Goal: Transaction & Acquisition: Purchase product/service

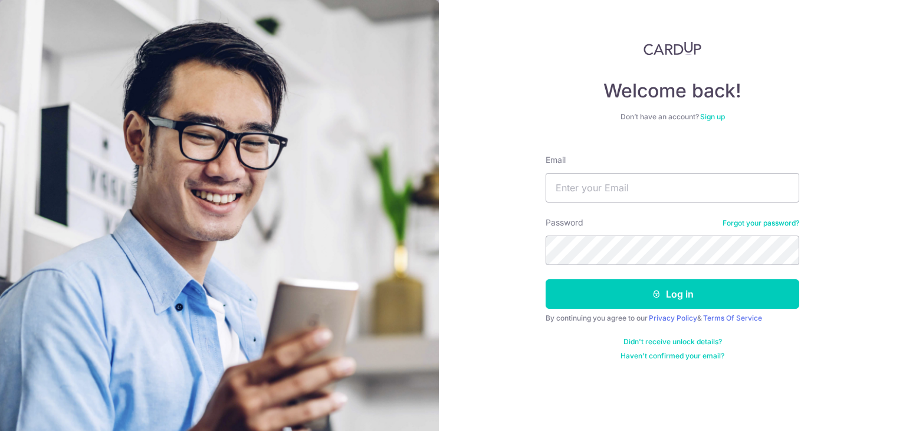
type input "[PERSON_NAME][EMAIL_ADDRESS][DOMAIN_NAME]"
click at [546, 279] on button "Log in" at bounding box center [673, 293] width 254 height 29
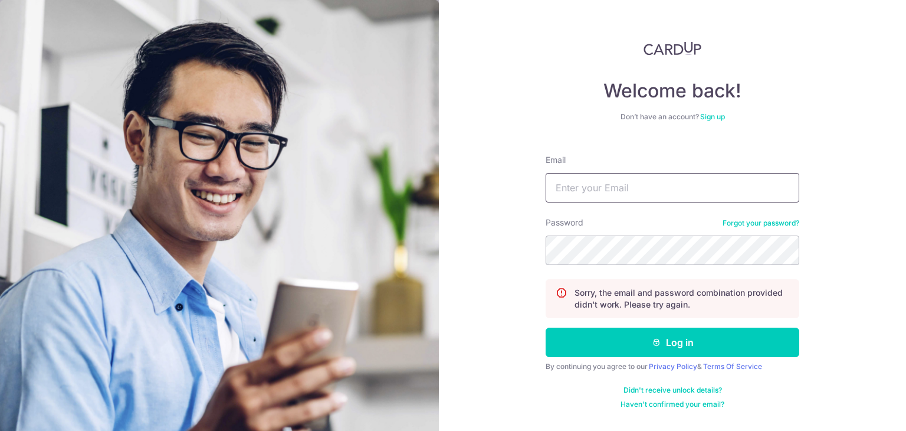
click at [618, 180] on input "Email" at bounding box center [673, 187] width 254 height 29
type input "janice.lokemy@gmail.com"
click at [546, 327] on button "Log in" at bounding box center [673, 341] width 254 height 29
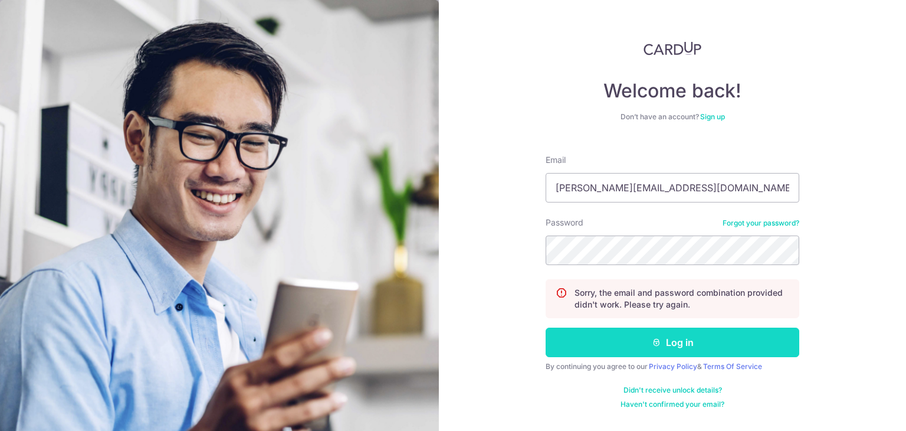
click at [641, 338] on button "Log in" at bounding box center [673, 341] width 254 height 29
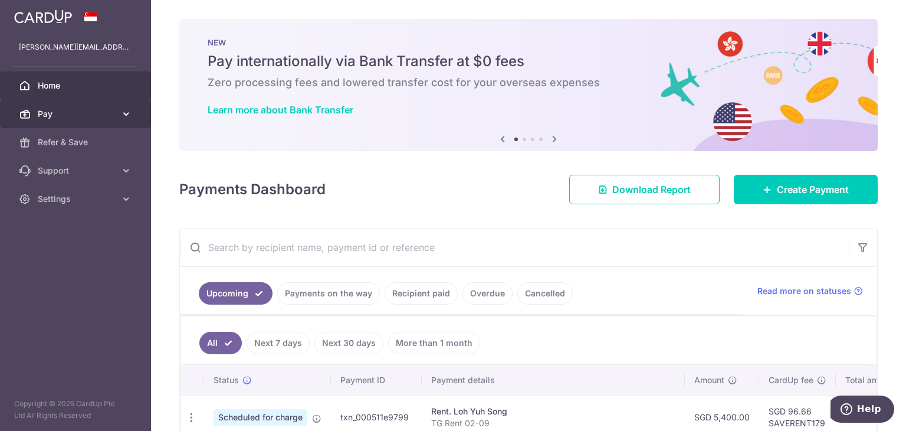
click at [52, 113] on span "Pay" at bounding box center [77, 114] width 78 height 12
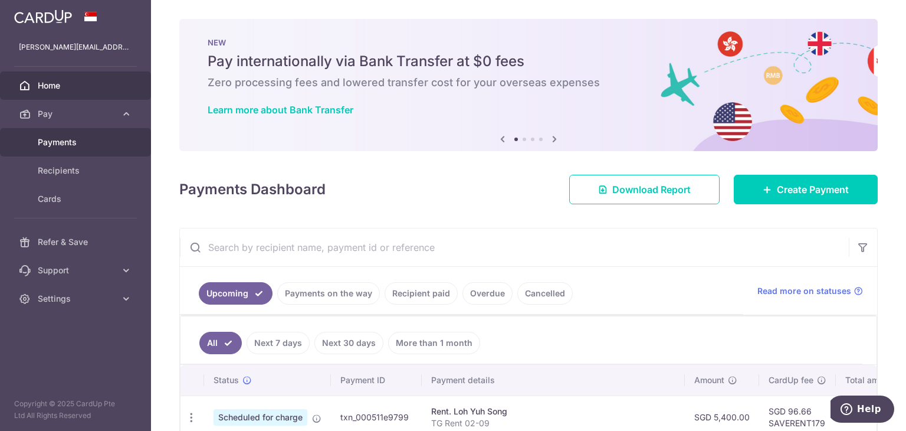
click at [58, 137] on span "Payments" at bounding box center [77, 142] width 78 height 12
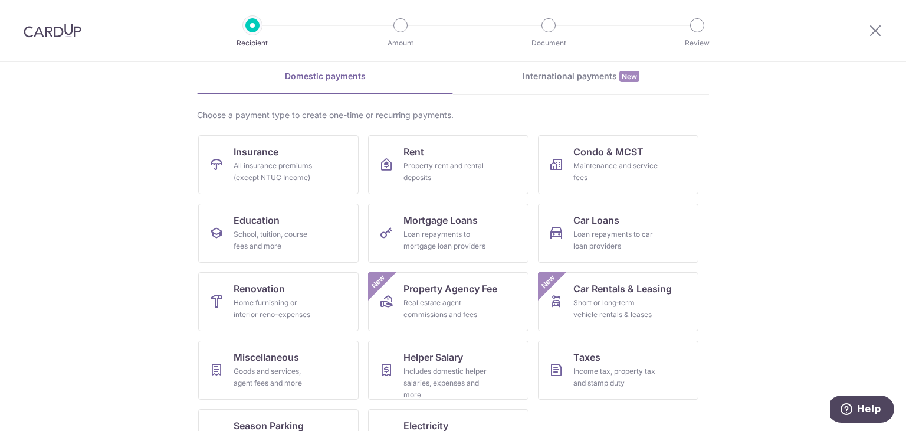
scroll to position [97, 0]
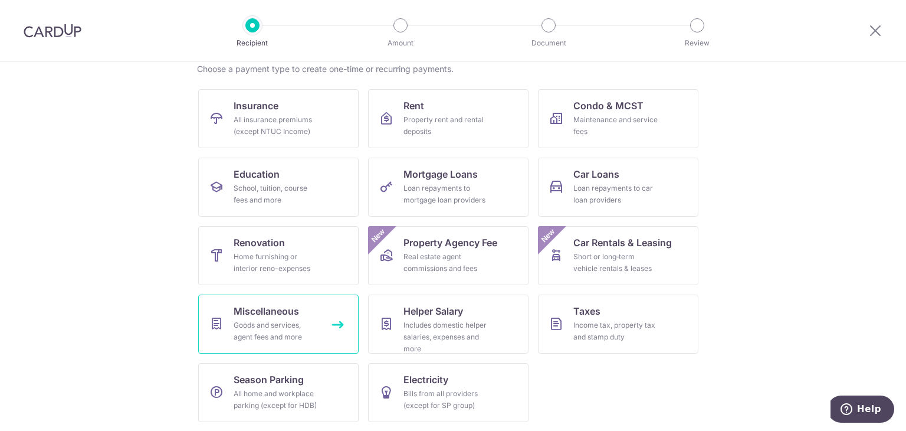
click at [263, 335] on div "Goods and services, agent fees and more" at bounding box center [276, 331] width 85 height 24
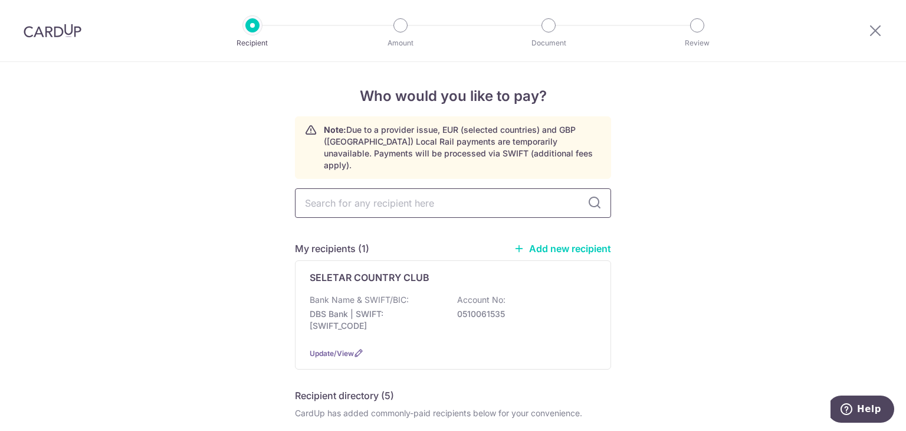
drag, startPoint x: 320, startPoint y: 198, endPoint x: 341, endPoint y: 176, distance: 30.0
click at [321, 198] on input "text" at bounding box center [453, 202] width 316 height 29
click at [329, 294] on p "Bank Name & SWIFT/BIC:" at bounding box center [359, 300] width 99 height 12
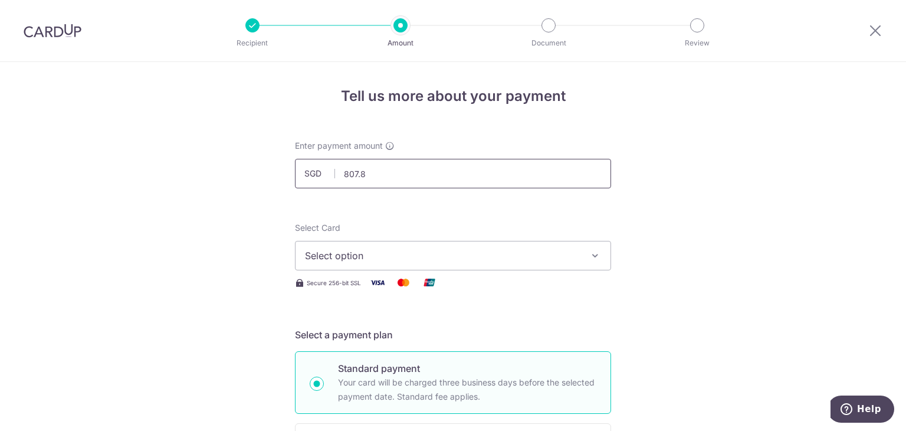
type input "807.88"
click at [349, 258] on span "Select option" at bounding box center [442, 255] width 275 height 14
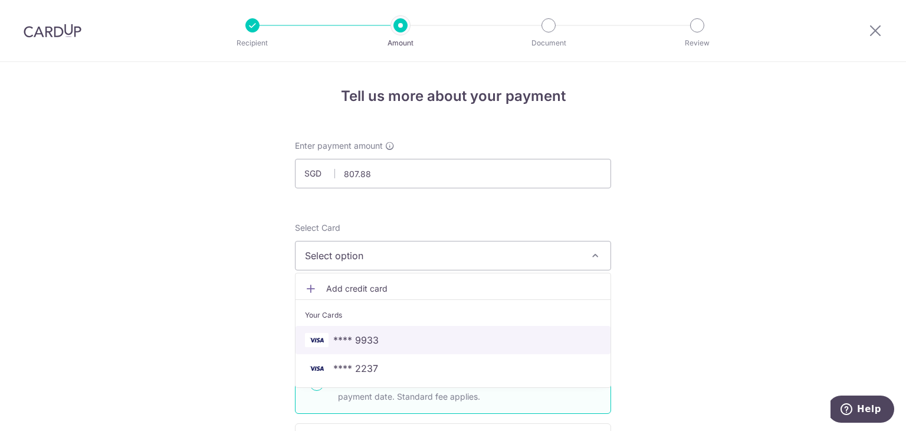
drag, startPoint x: 347, startPoint y: 338, endPoint x: 347, endPoint y: 289, distance: 49.0
click at [347, 338] on span "**** 9933" at bounding box center [355, 340] width 45 height 14
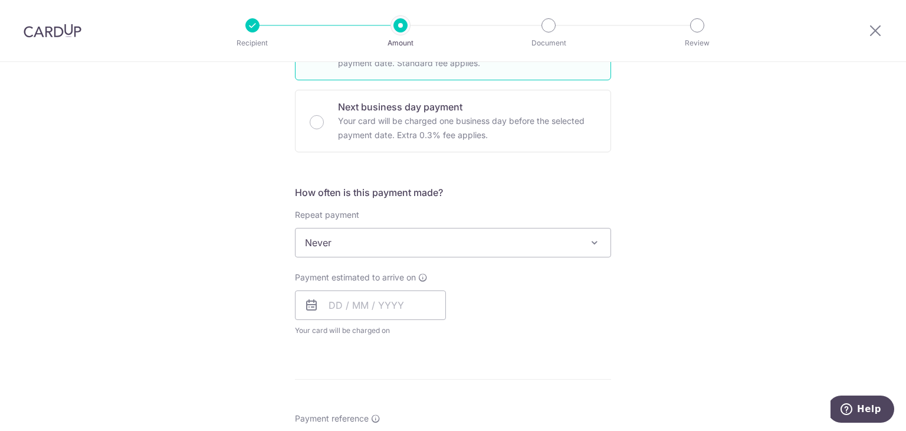
scroll to position [354, 0]
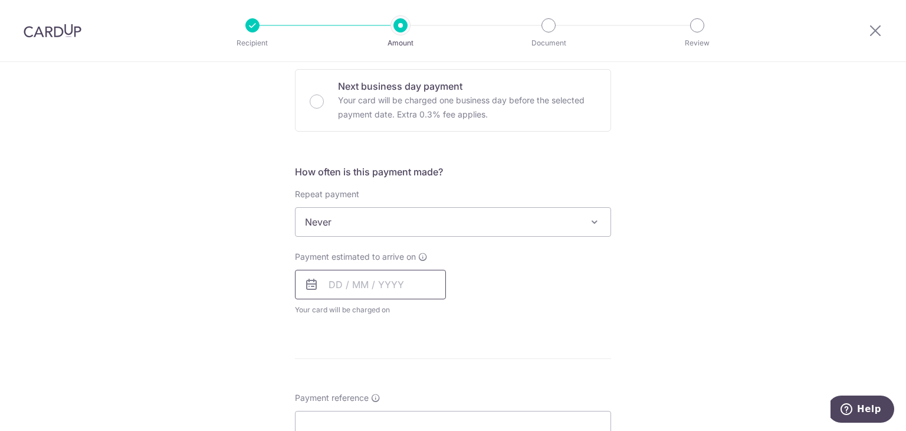
click at [354, 284] on input "text" at bounding box center [370, 284] width 151 height 29
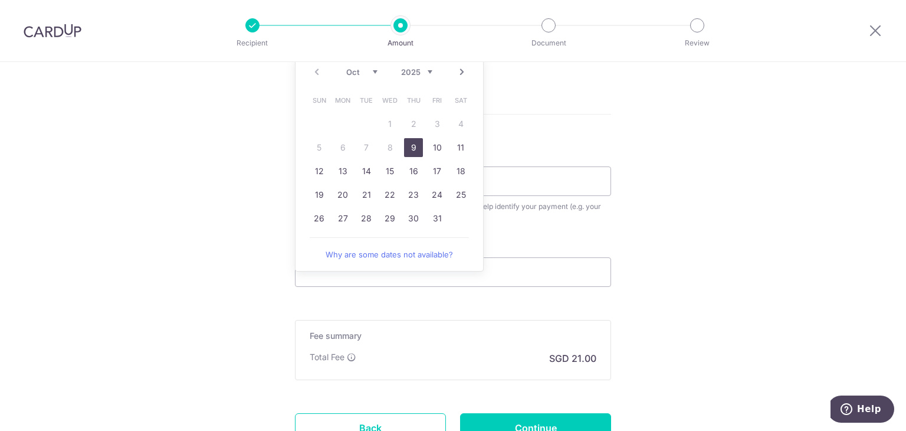
scroll to position [649, 0]
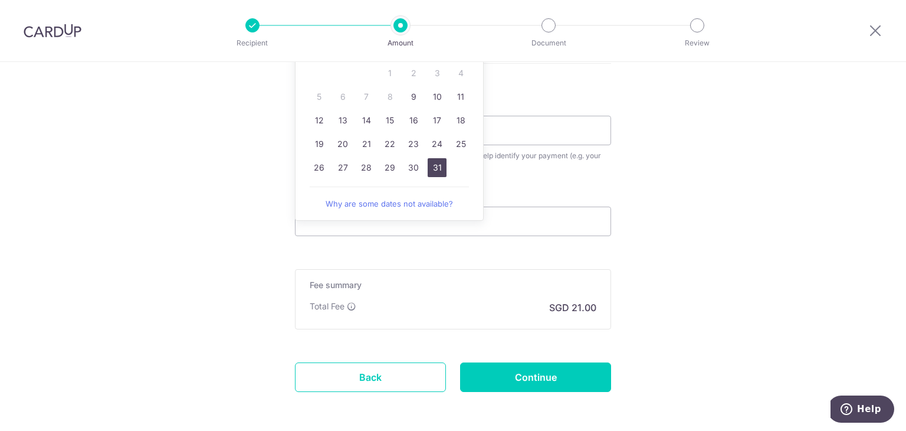
click at [428, 166] on link "31" at bounding box center [437, 167] width 19 height 19
type input "31/10/2025"
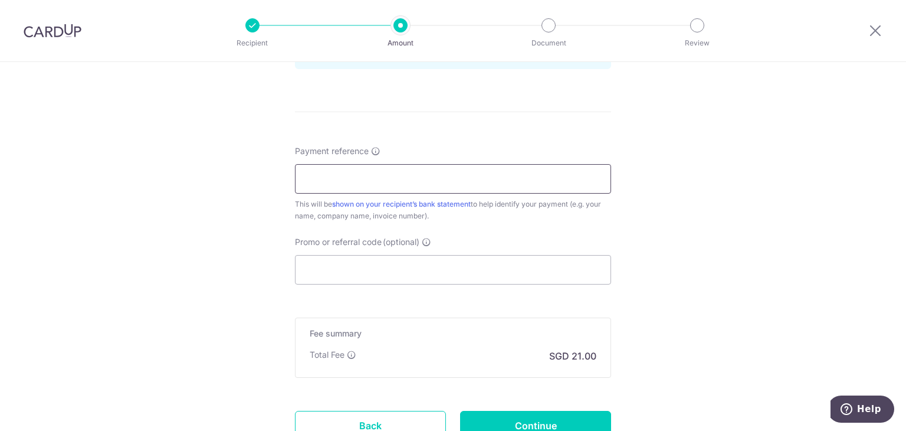
click at [398, 192] on input "Payment reference" at bounding box center [453, 178] width 316 height 29
type input "L1091"
click at [386, 279] on input "Promo or referral code (optional)" at bounding box center [453, 269] width 316 height 29
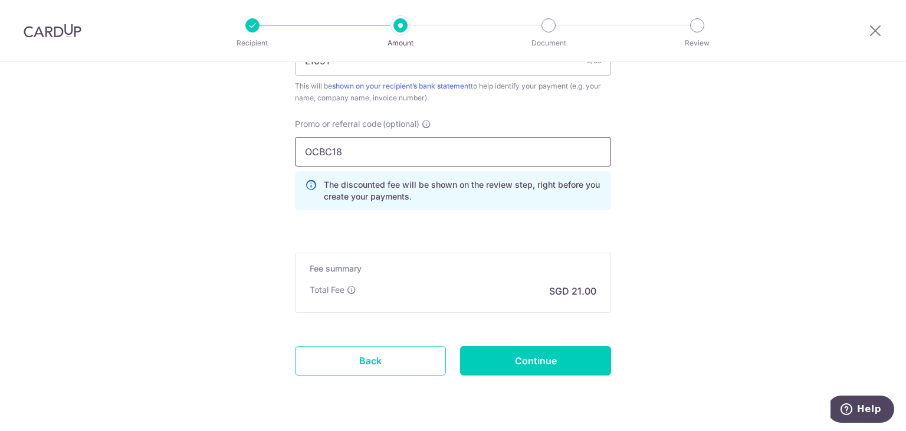
scroll to position [798, 0]
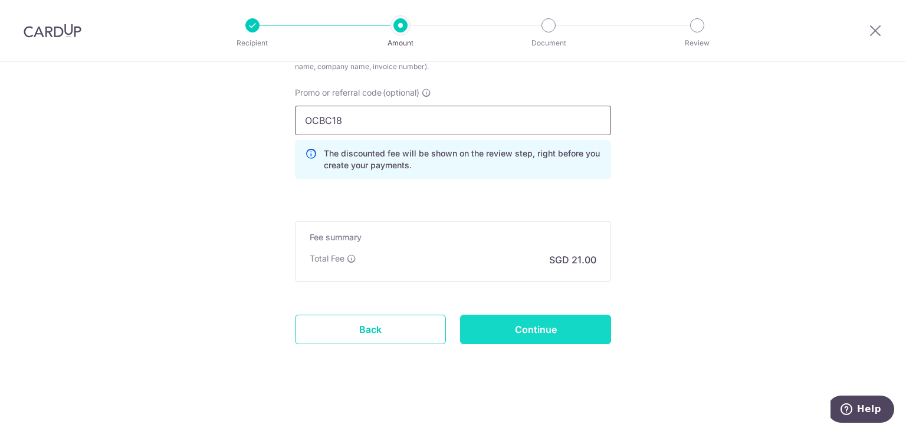
type input "OCBC18"
click at [531, 324] on input "Continue" at bounding box center [535, 328] width 151 height 29
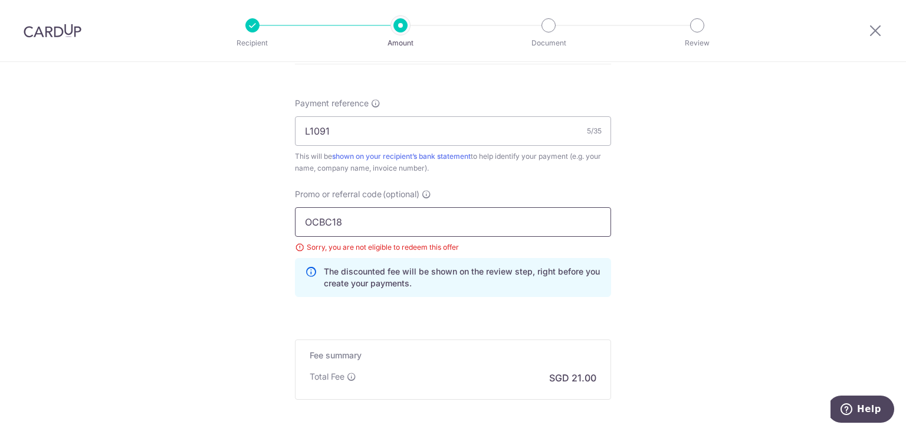
click at [326, 222] on input "OCBC18" at bounding box center [453, 221] width 316 height 29
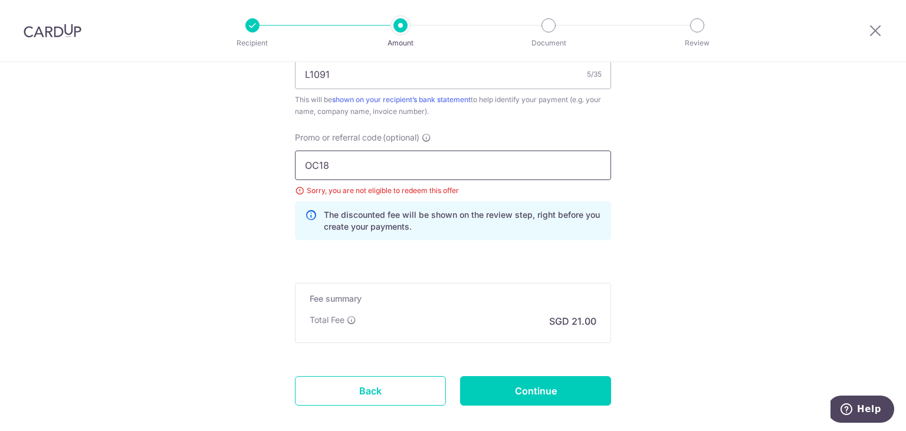
scroll to position [815, 0]
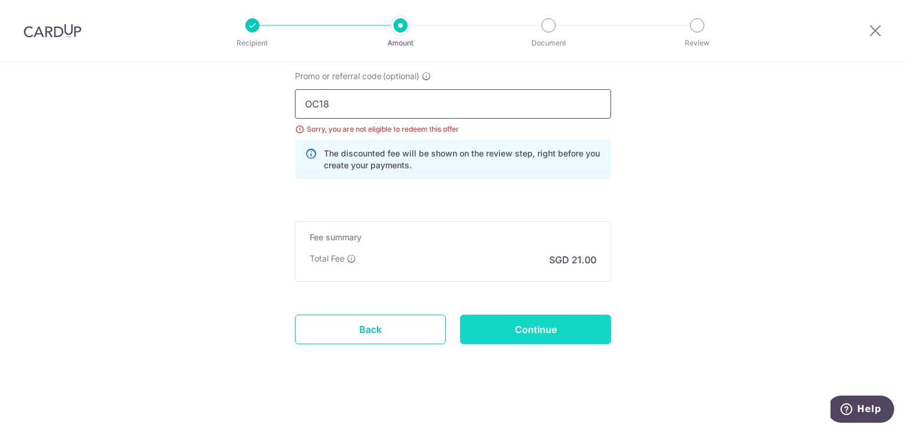
type input "OC18"
click at [532, 340] on input "Continue" at bounding box center [535, 328] width 151 height 29
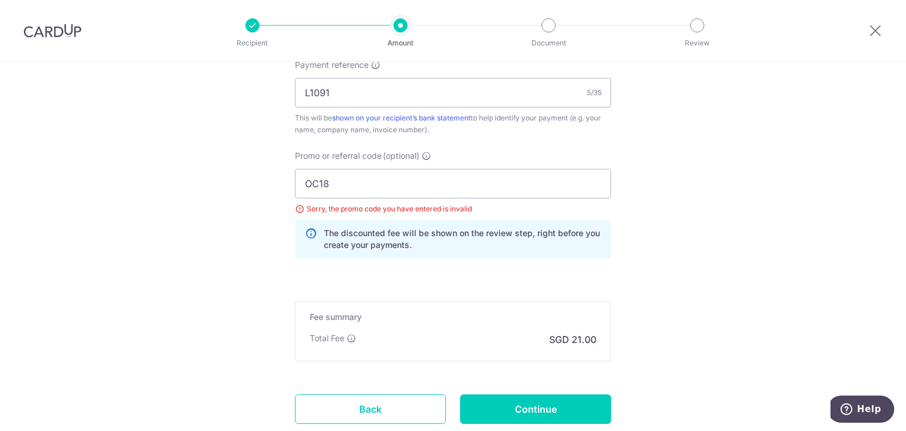
scroll to position [697, 0]
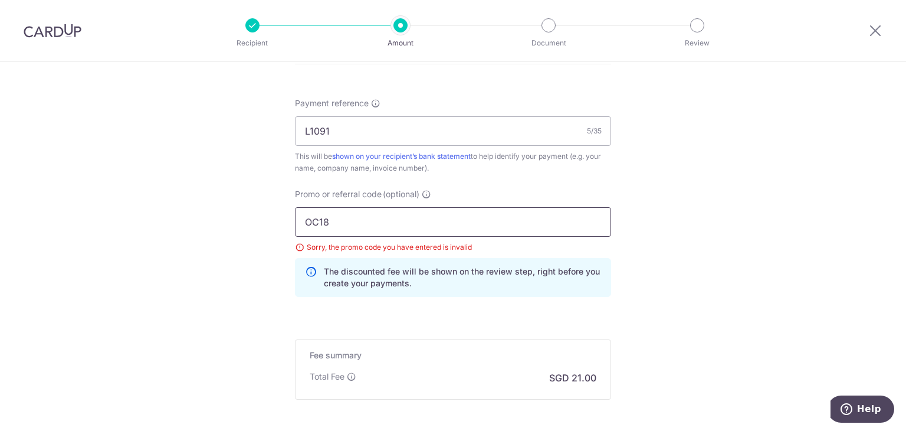
click at [342, 226] on input "OC18" at bounding box center [453, 221] width 316 height 29
type input "OCBC195"
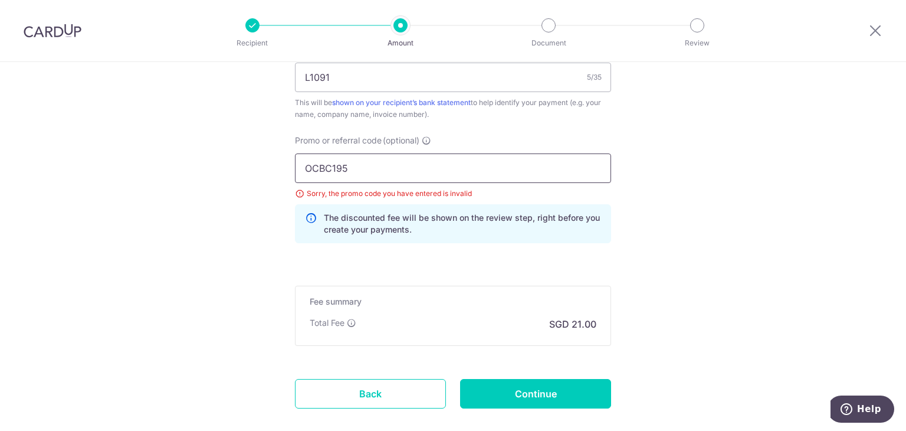
scroll to position [815, 0]
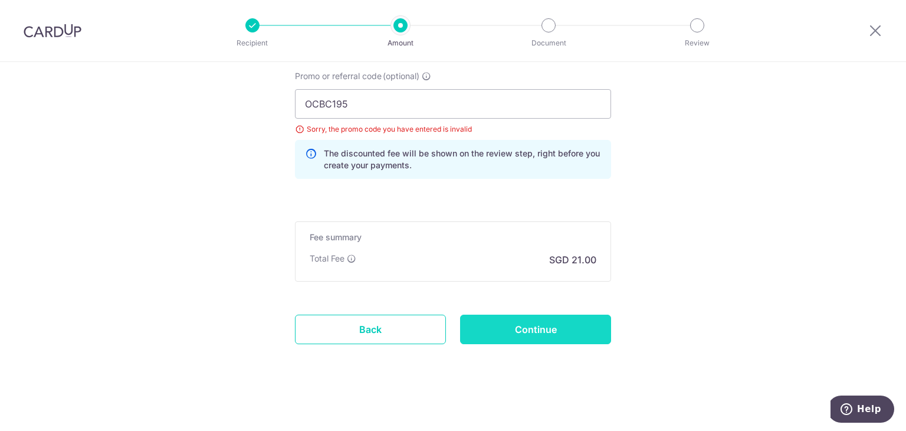
click at [559, 336] on input "Continue" at bounding box center [535, 328] width 151 height 29
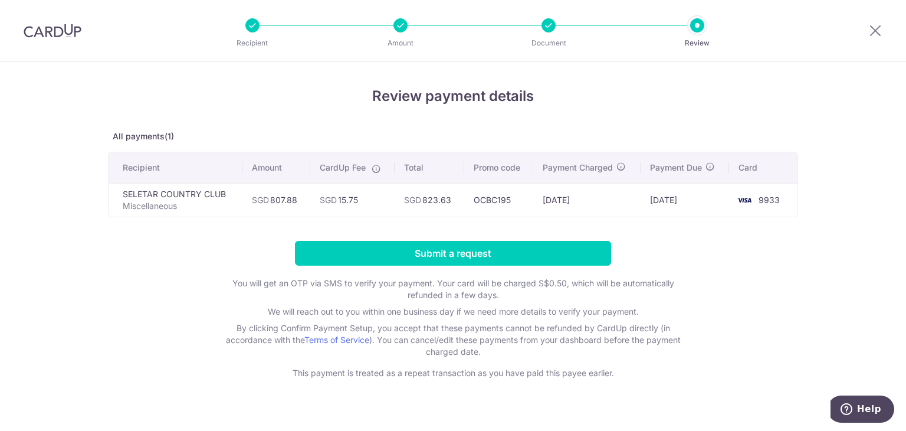
drag, startPoint x: 59, startPoint y: 30, endPoint x: 495, endPoint y: 81, distance: 438.9
click at [59, 30] on img at bounding box center [53, 31] width 58 height 14
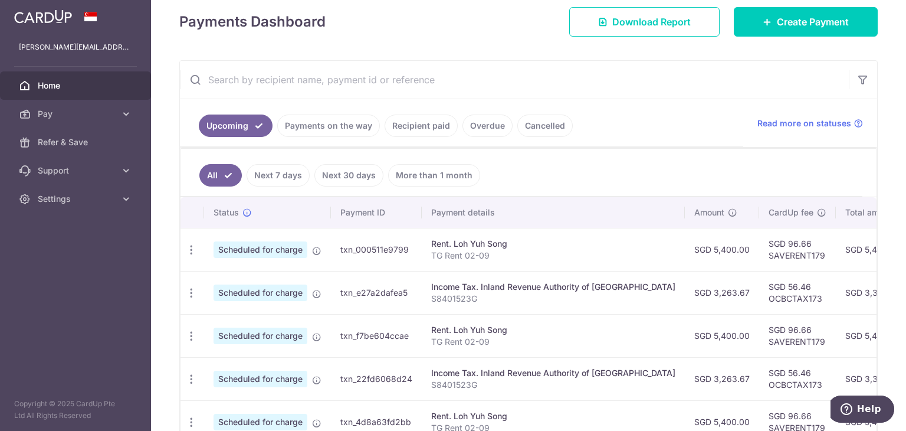
scroll to position [104, 0]
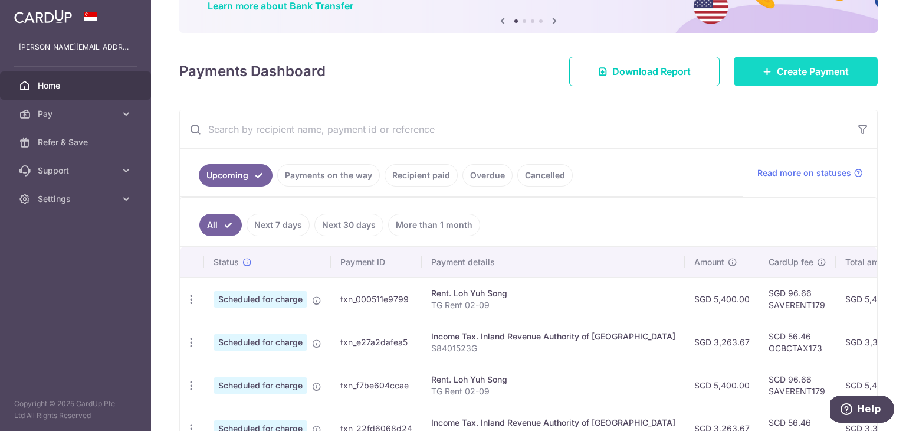
click at [777, 73] on span "Create Payment" at bounding box center [813, 71] width 72 height 14
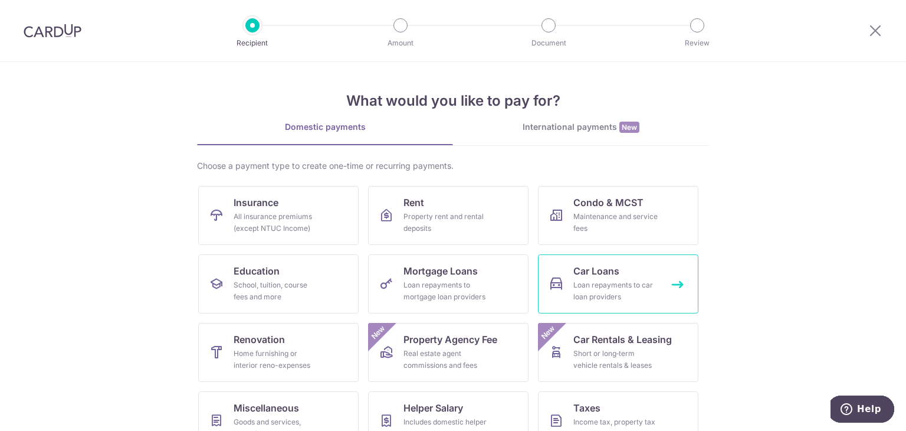
click at [599, 284] on div "Loan repayments to car loan providers" at bounding box center [615, 291] width 85 height 24
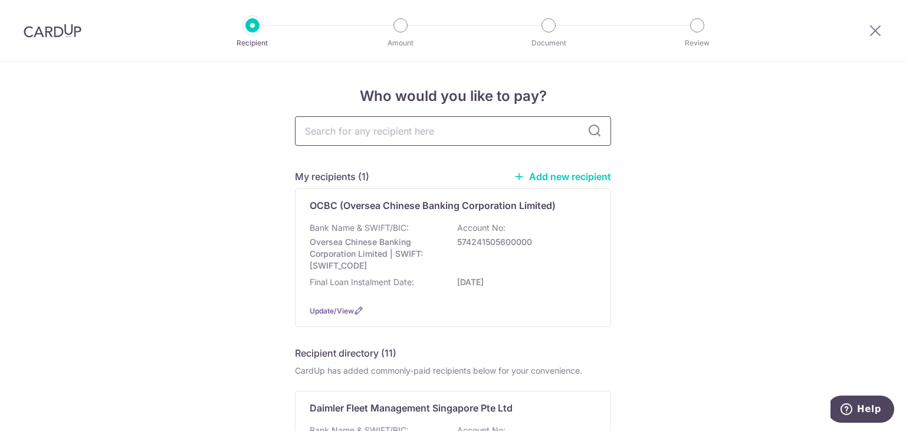
click at [327, 124] on input "text" at bounding box center [453, 130] width 316 height 29
click at [405, 274] on div "Bank Name & SWIFT/BIC: Oversea Chinese Banking Corporation Limited | SWIFT: [SW…" at bounding box center [453, 258] width 287 height 73
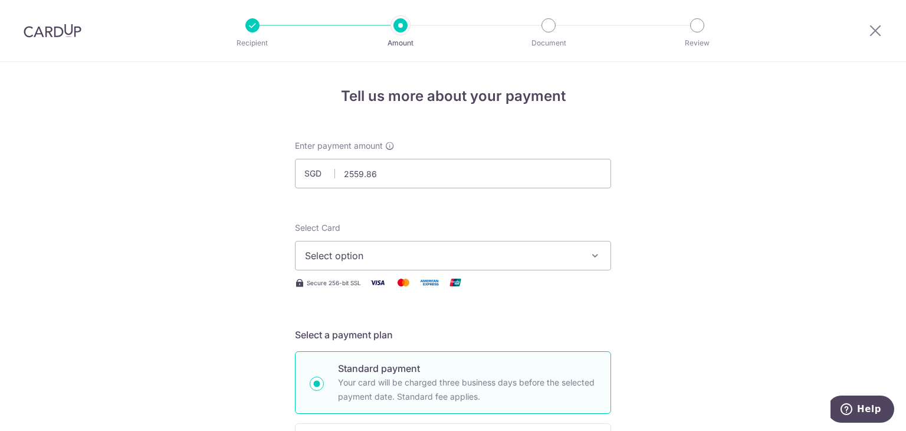
type input "2,559.86"
click at [357, 258] on span "Select option" at bounding box center [442, 255] width 275 height 14
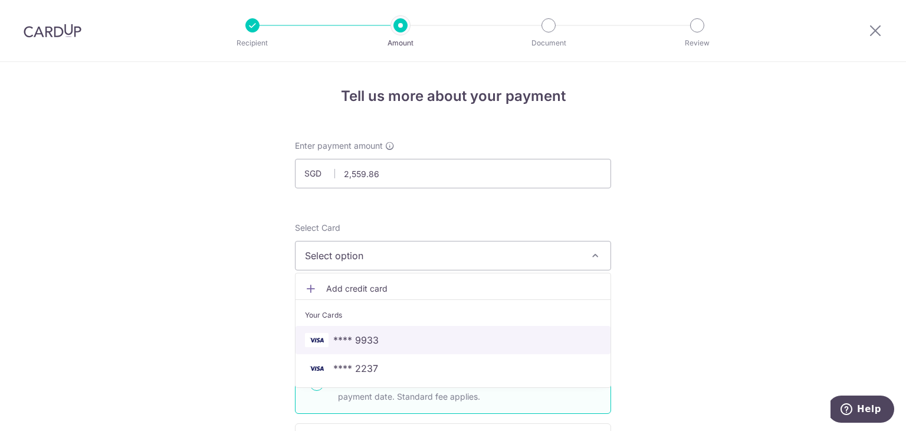
click at [366, 336] on span "**** 9933" at bounding box center [355, 340] width 45 height 14
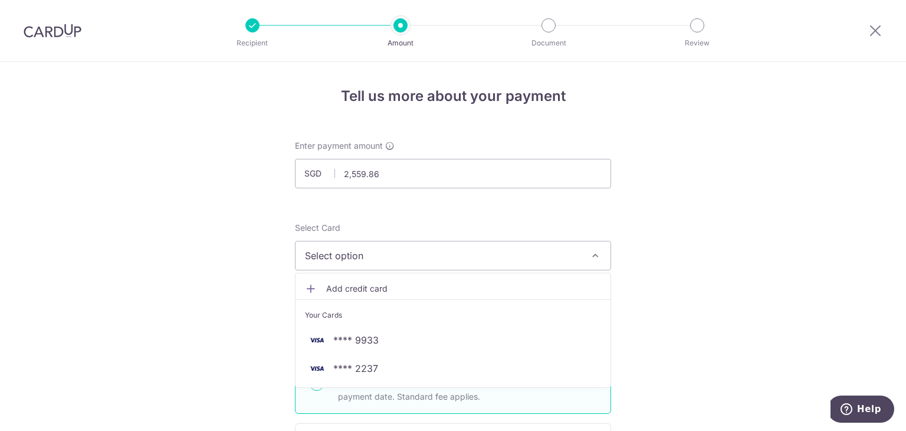
type input "12/05/2031"
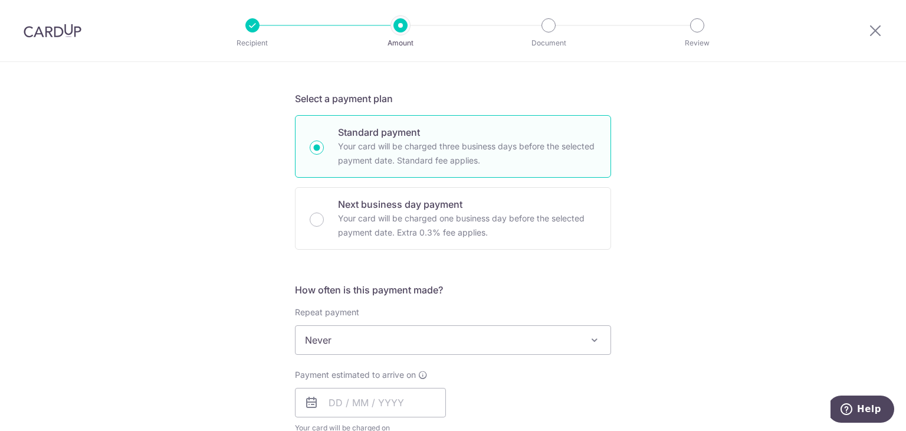
scroll to position [354, 0]
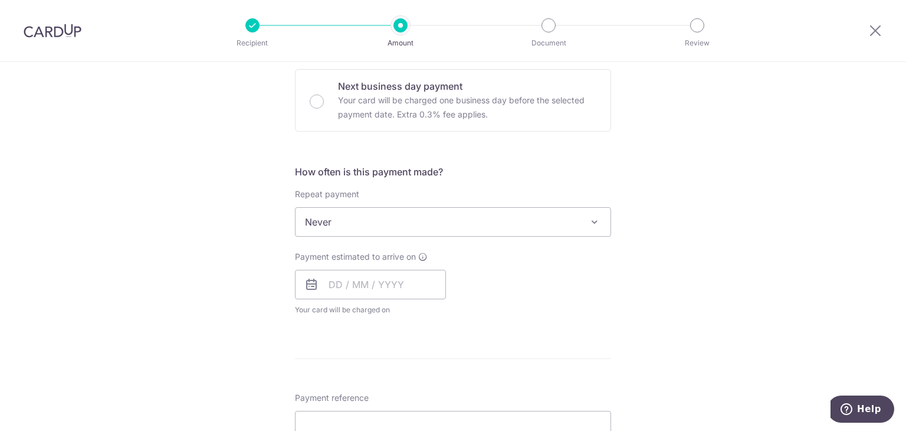
click at [334, 230] on span "Never" at bounding box center [453, 222] width 315 height 28
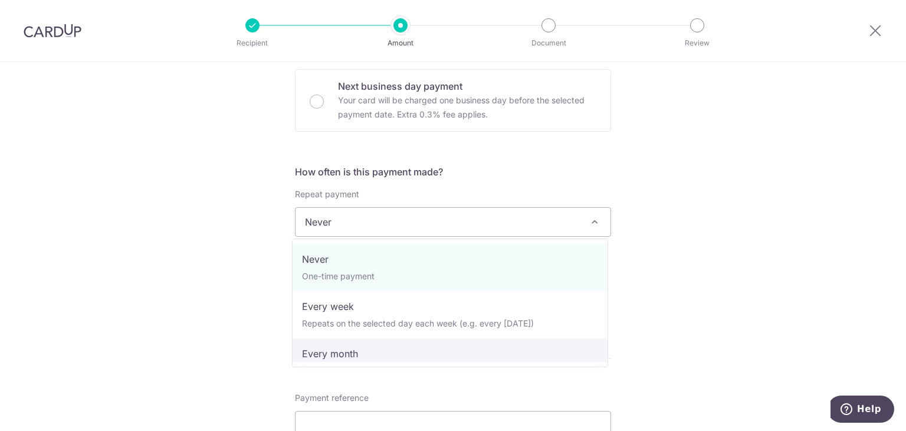
select select "3"
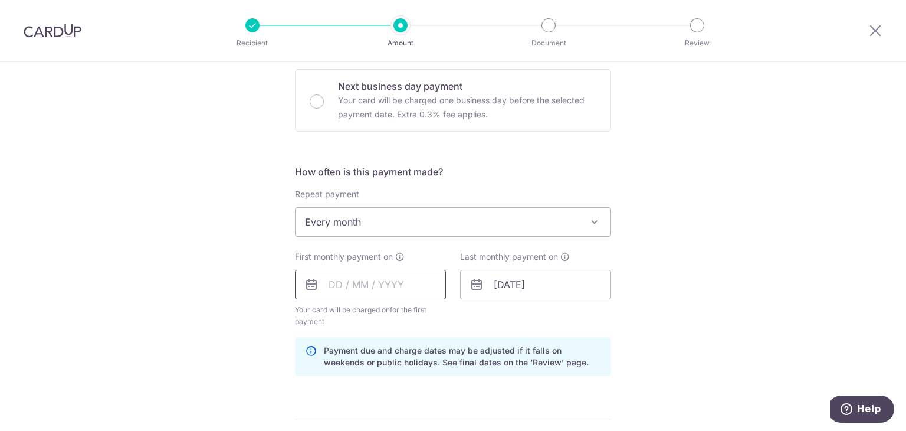
click at [339, 273] on input "text" at bounding box center [370, 284] width 151 height 29
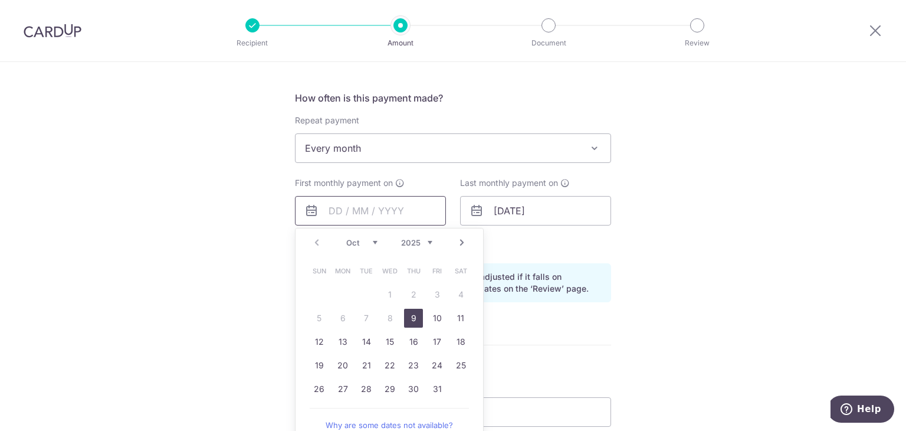
scroll to position [531, 0]
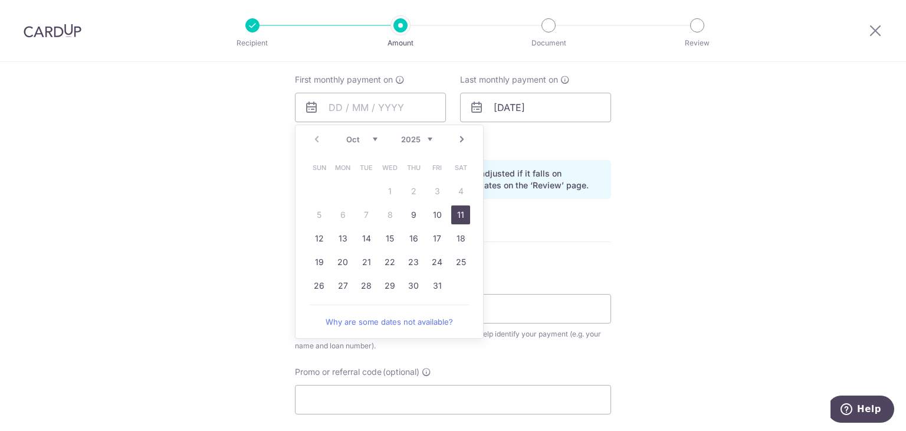
click at [455, 212] on link "11" at bounding box center [460, 214] width 19 height 19
type input "[DATE]"
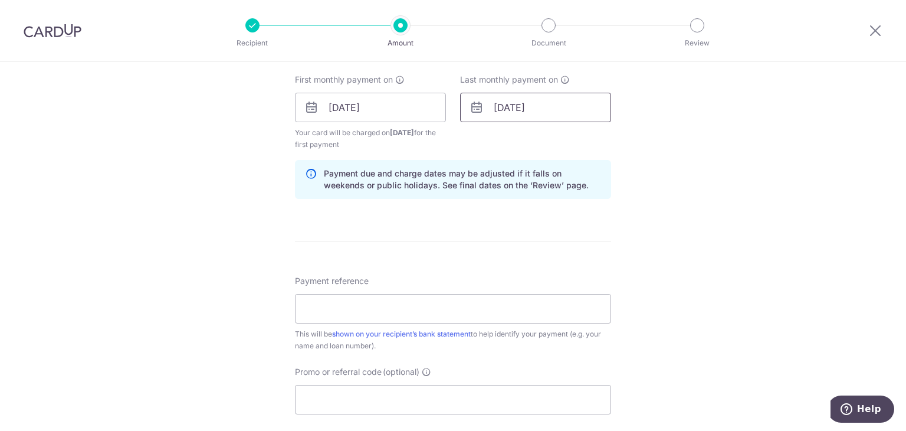
click at [484, 99] on input "12/05/2031" at bounding box center [535, 107] width 151 height 29
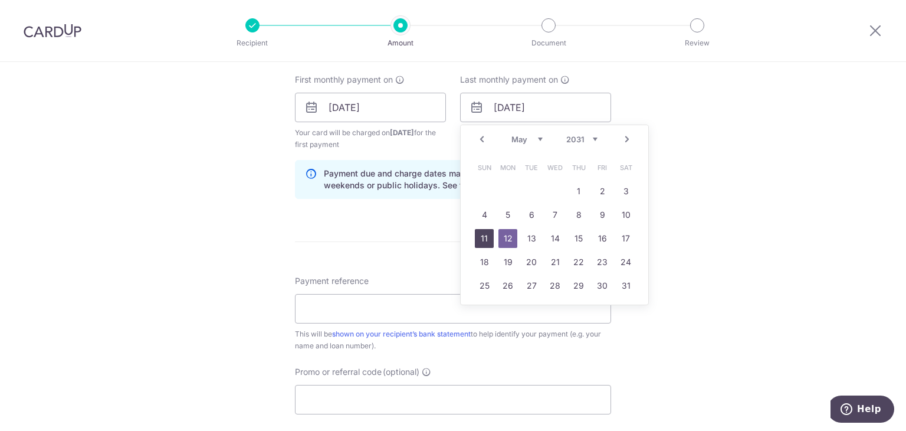
click at [481, 237] on link "11" at bounding box center [484, 238] width 19 height 19
type input "11/05/2031"
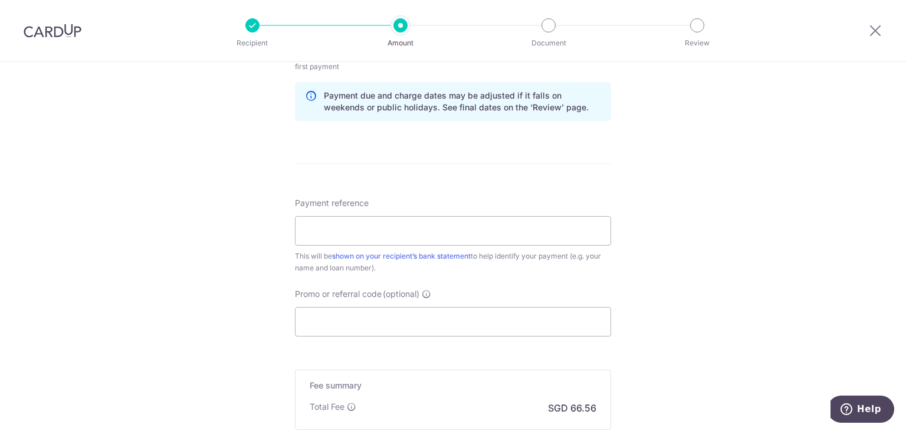
scroll to position [649, 0]
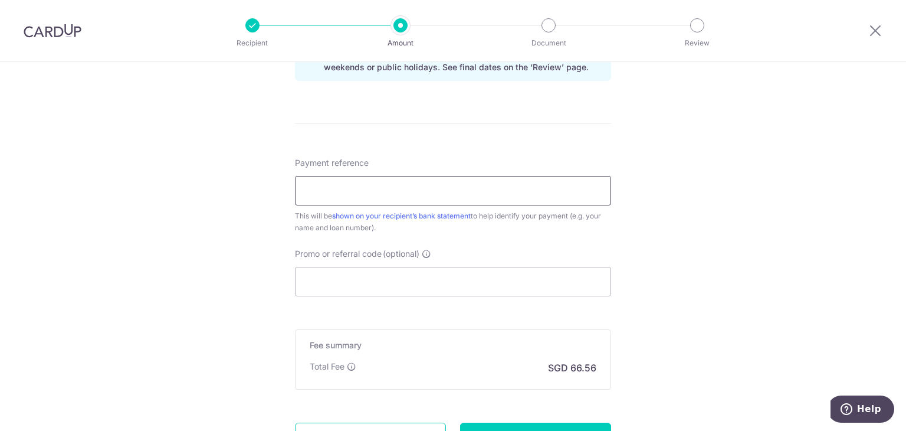
click at [330, 179] on input "Payment reference" at bounding box center [453, 190] width 316 height 29
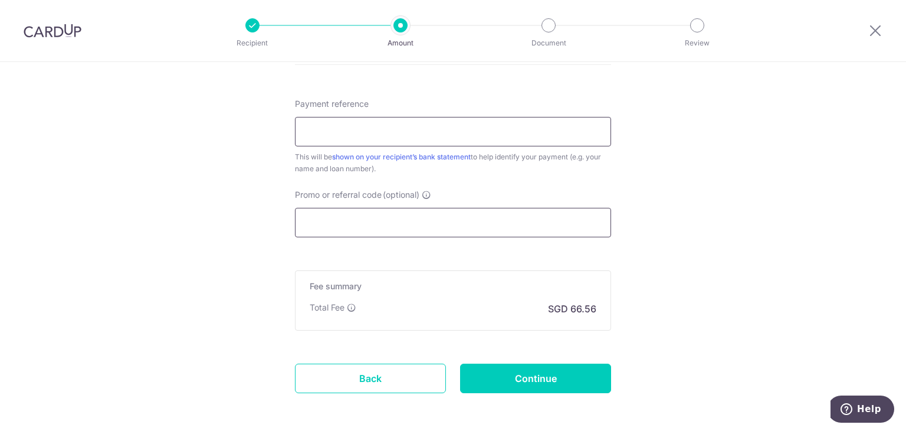
scroll to position [757, 0]
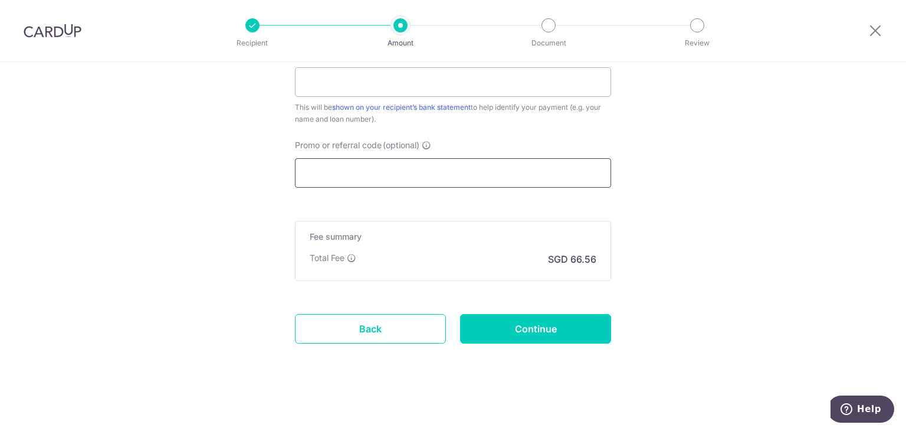
drag, startPoint x: 369, startPoint y: 182, endPoint x: 365, endPoint y: 141, distance: 41.0
click at [369, 181] on input "Promo or referral code (optional)" at bounding box center [453, 172] width 316 height 29
click at [359, 78] on input "Payment reference" at bounding box center [453, 81] width 316 height 29
type input "SNN223J"
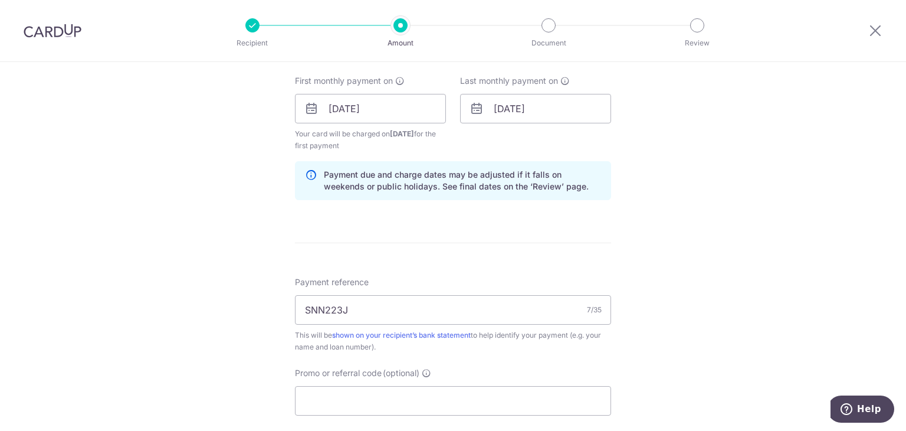
scroll to position [580, 0]
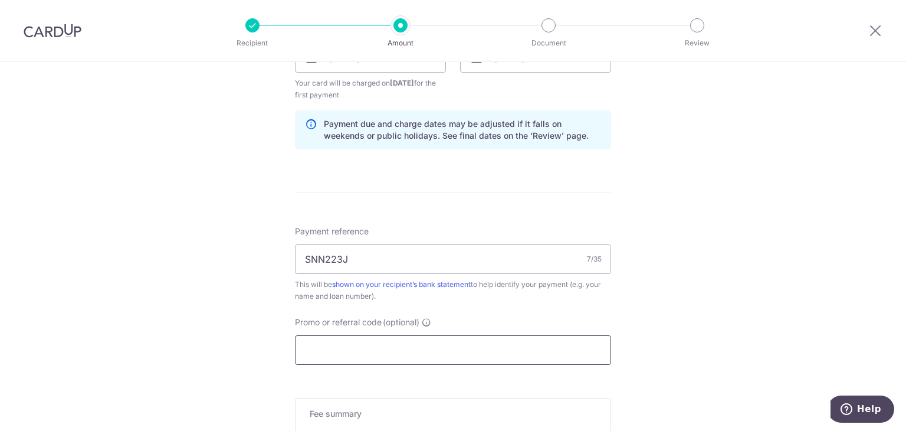
click at [394, 340] on input "Promo or referral code (optional)" at bounding box center [453, 349] width 316 height 29
paste input "3HOME25R"
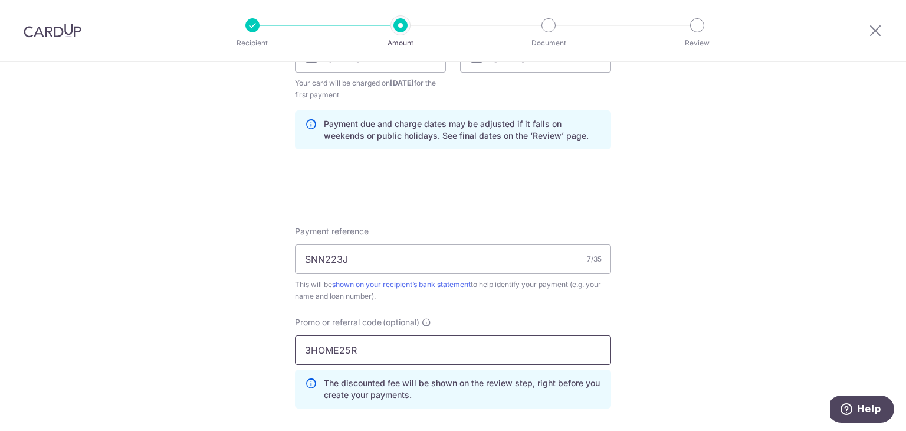
click at [301, 342] on input "3HOME25R" at bounding box center [453, 349] width 316 height 29
paste input "574241505600000"
drag, startPoint x: 393, startPoint y: 344, endPoint x: 257, endPoint y: 325, distance: 137.0
click at [257, 325] on div "Tell us more about your payment Enter payment amount SGD 2,559.86 2559.86 Selec…" at bounding box center [453, 72] width 906 height 1180
type input "3HOME25R"
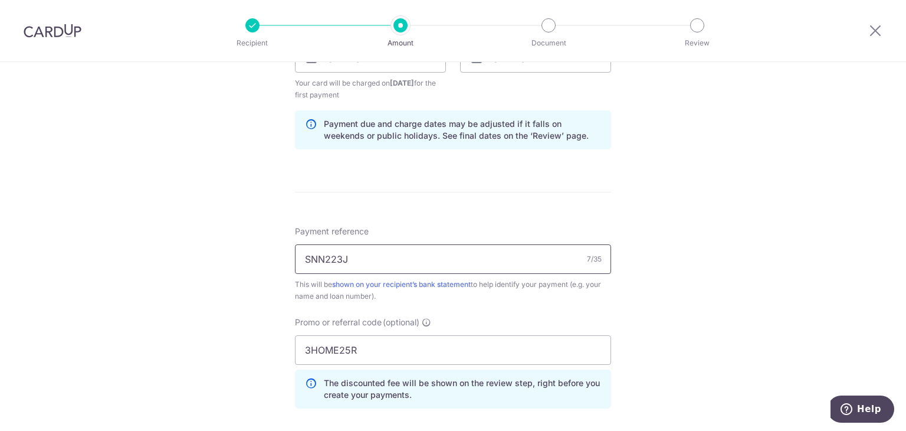
click at [304, 255] on input "SNN223J" at bounding box center [453, 258] width 316 height 29
paste input "574241505600000"
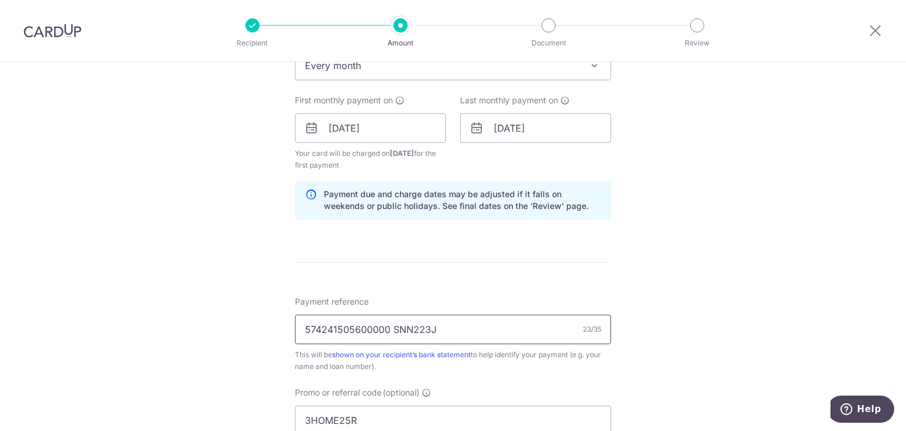
scroll to position [531, 0]
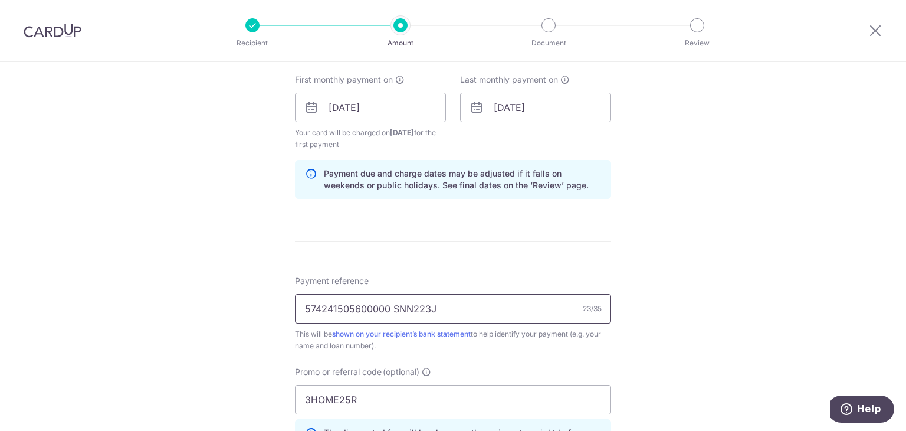
type input "574241505600000 SNN223J"
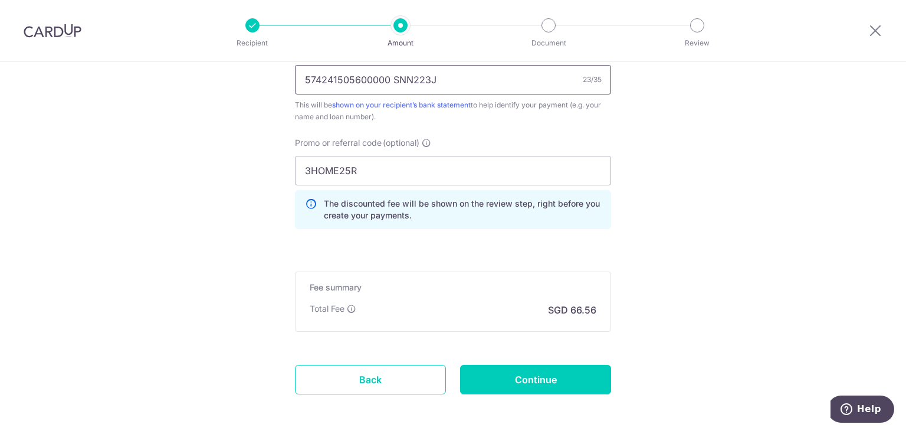
scroll to position [767, 0]
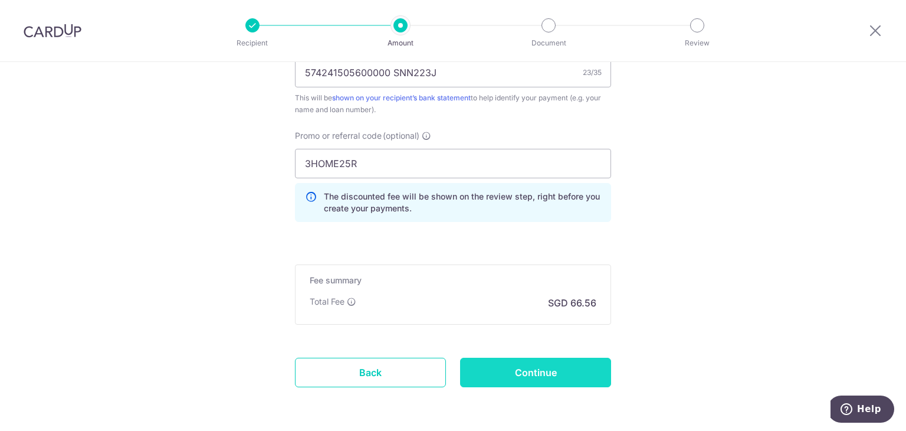
click at [543, 366] on input "Continue" at bounding box center [535, 371] width 151 height 29
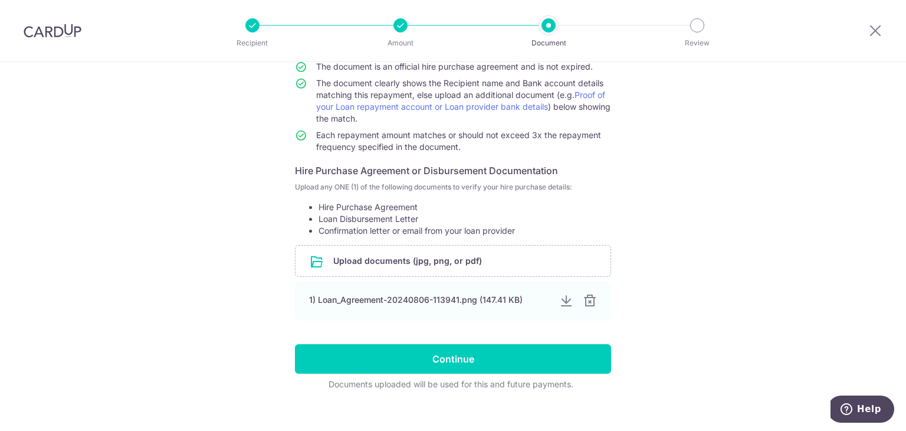
scroll to position [132, 0]
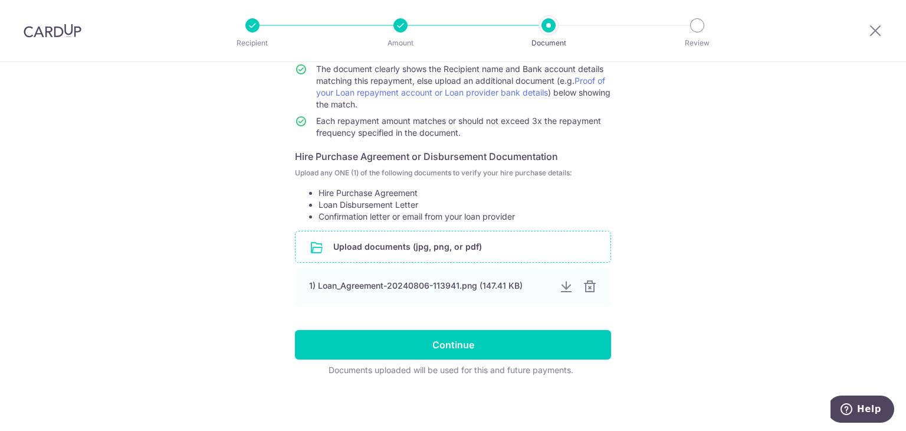
click at [389, 251] on input "file" at bounding box center [453, 246] width 315 height 31
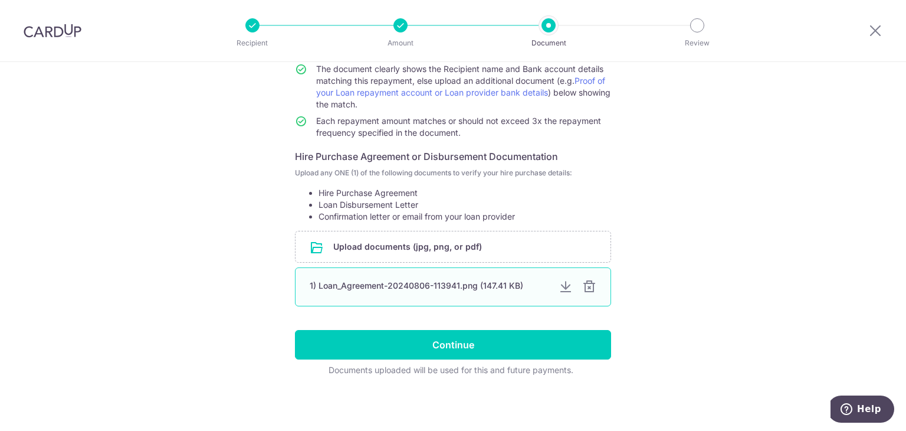
click at [586, 287] on div at bounding box center [589, 287] width 14 height 14
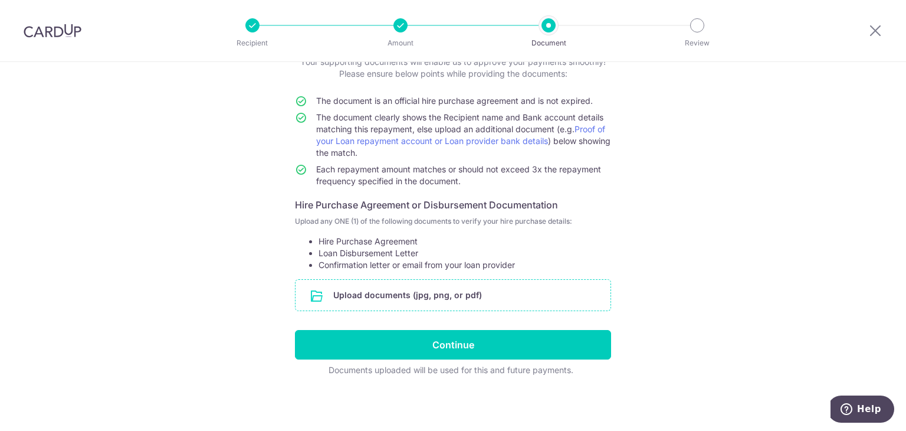
click at [467, 287] on input "file" at bounding box center [453, 295] width 315 height 31
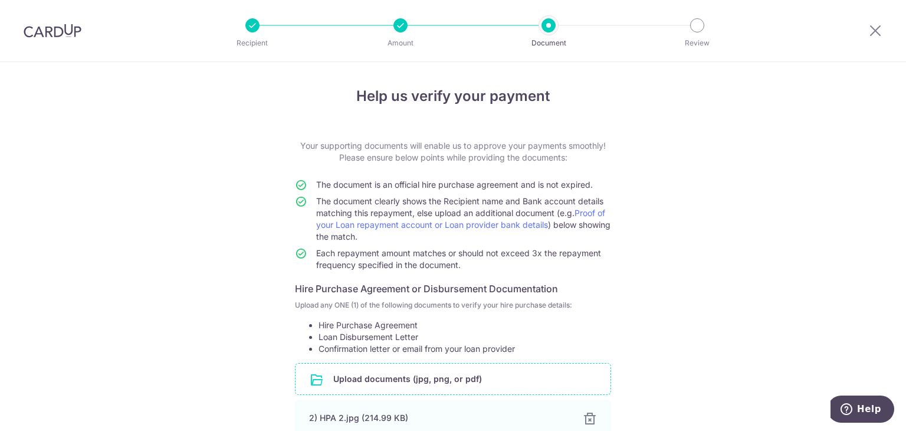
scroll to position [176, 0]
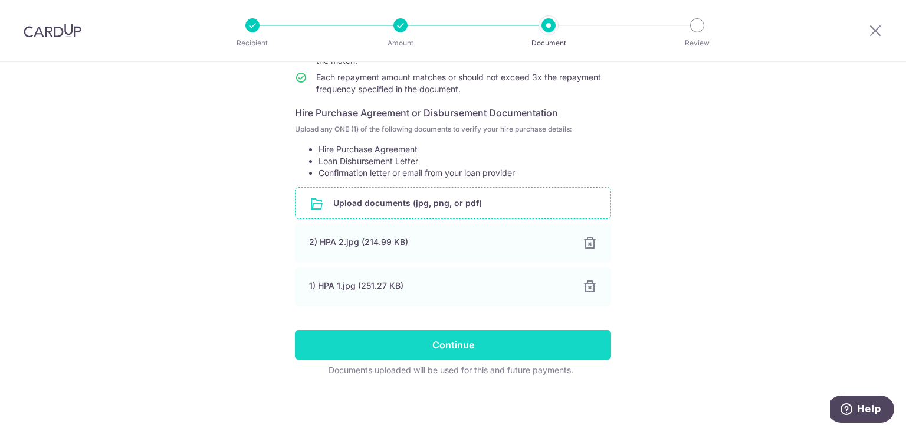
click at [429, 349] on input "Continue" at bounding box center [453, 344] width 316 height 29
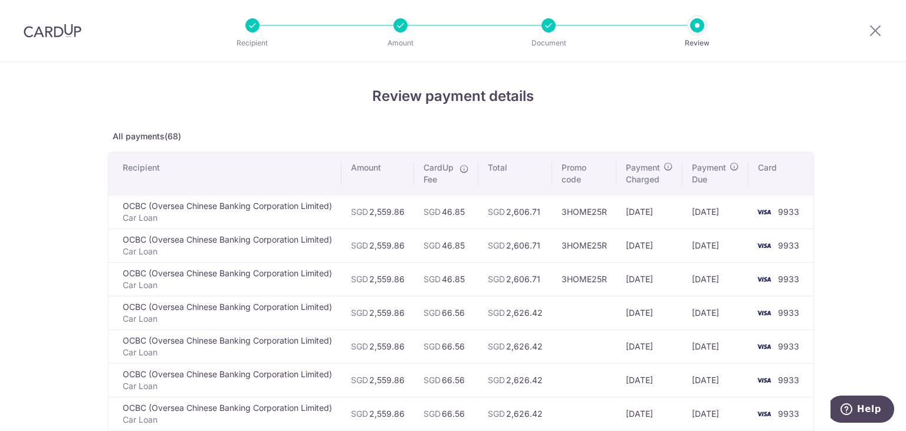
click at [603, 104] on h4 "Review payment details" at bounding box center [453, 96] width 690 height 21
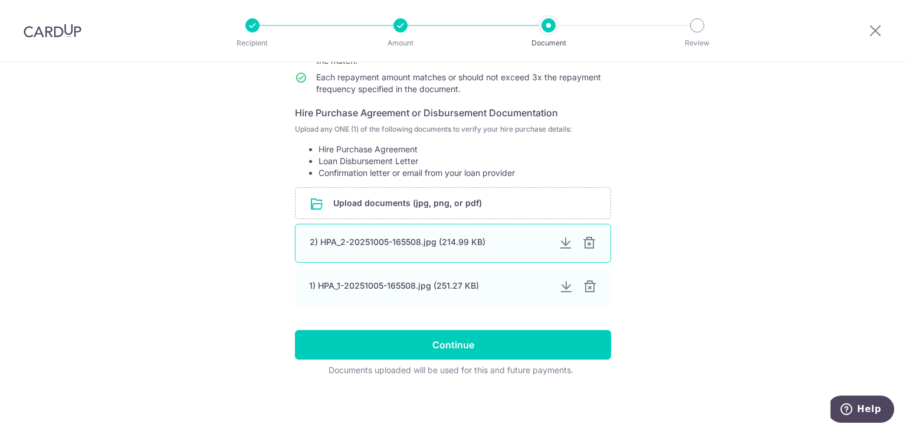
click at [590, 245] on div at bounding box center [589, 243] width 14 height 14
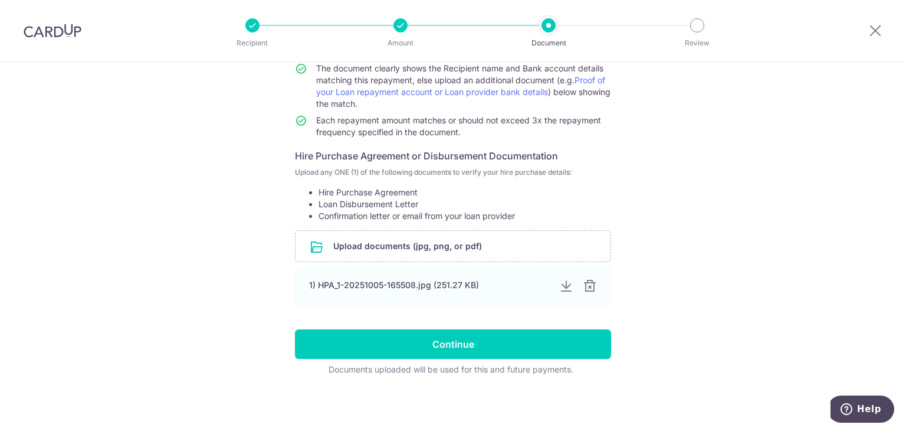
scroll to position [132, 0]
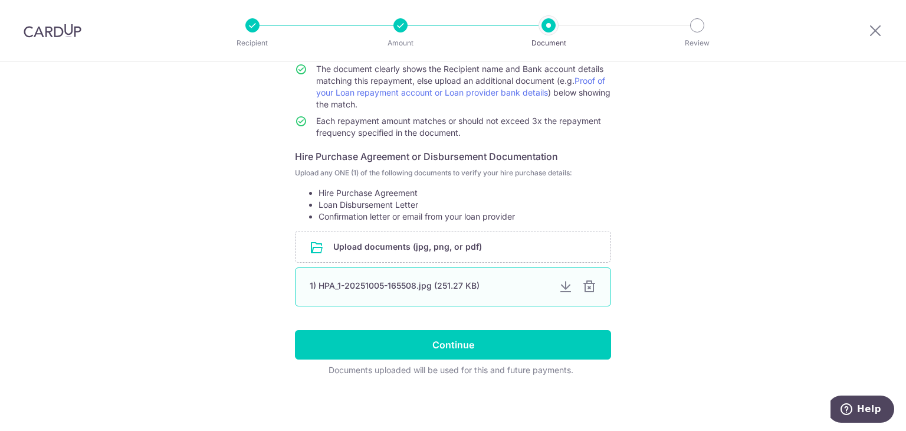
click at [588, 293] on div "1) HPA_1-20251005-165508.jpg (251.27 KB)" at bounding box center [453, 286] width 316 height 39
click at [583, 285] on div at bounding box center [589, 287] width 14 height 14
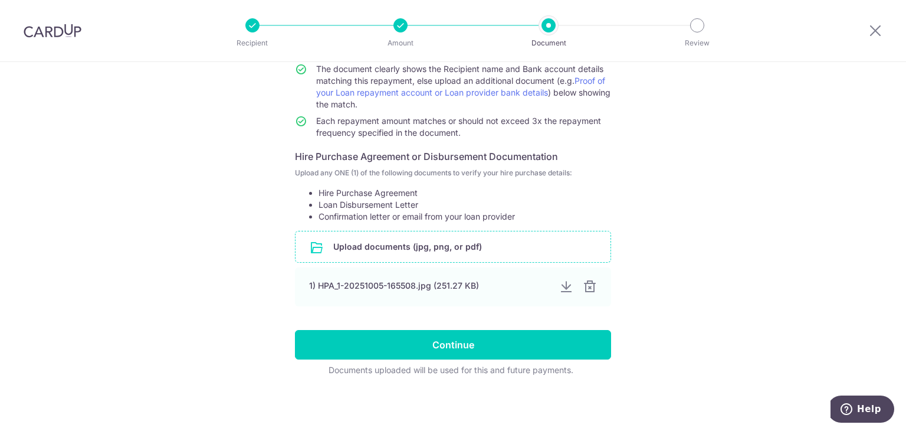
scroll to position [84, 0]
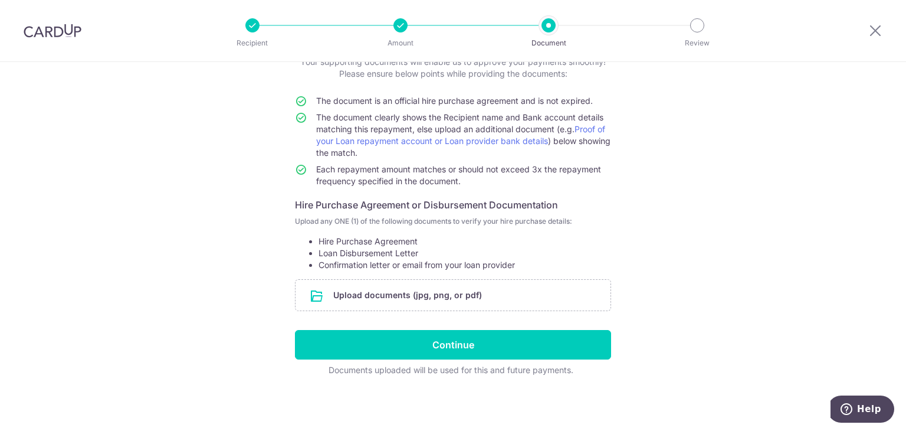
click at [437, 270] on form "Your supporting documents will enable us to approve your payments smoothly! Ple…" at bounding box center [453, 216] width 316 height 320
click at [435, 289] on input "file" at bounding box center [453, 295] width 315 height 31
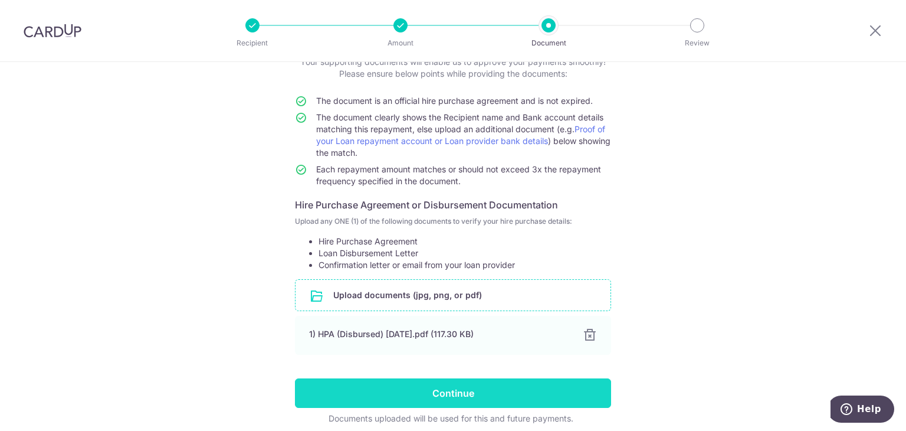
click at [457, 395] on input "Continue" at bounding box center [453, 392] width 316 height 29
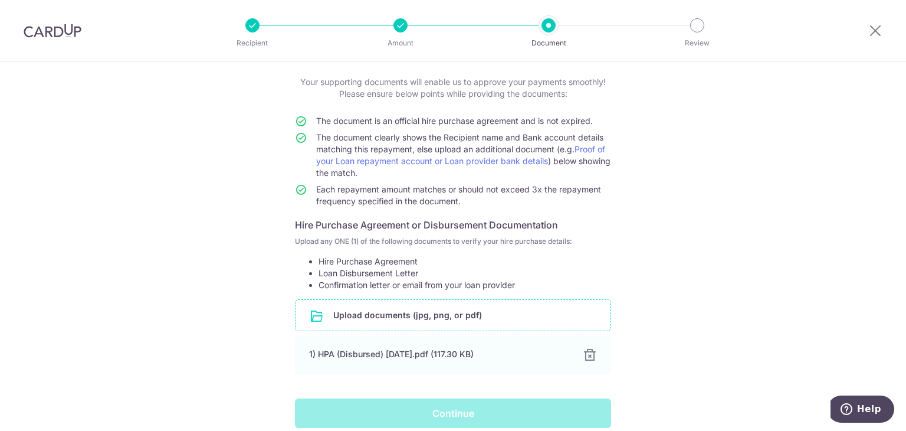
scroll to position [0, 0]
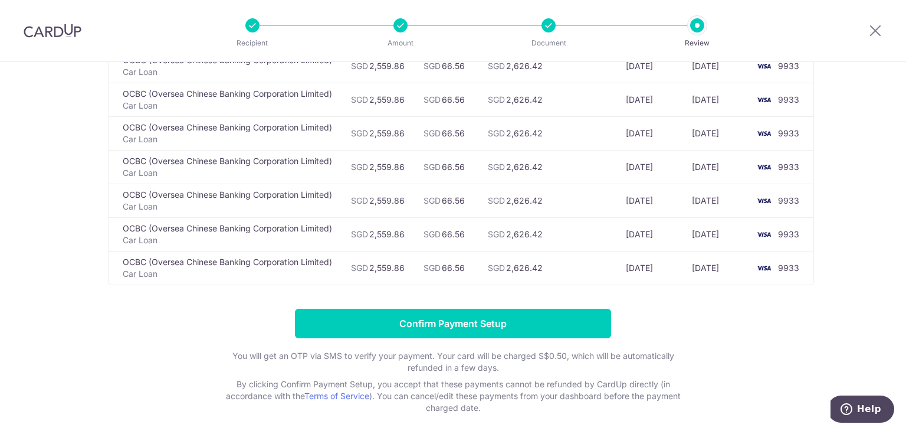
scroll to position [2241, 0]
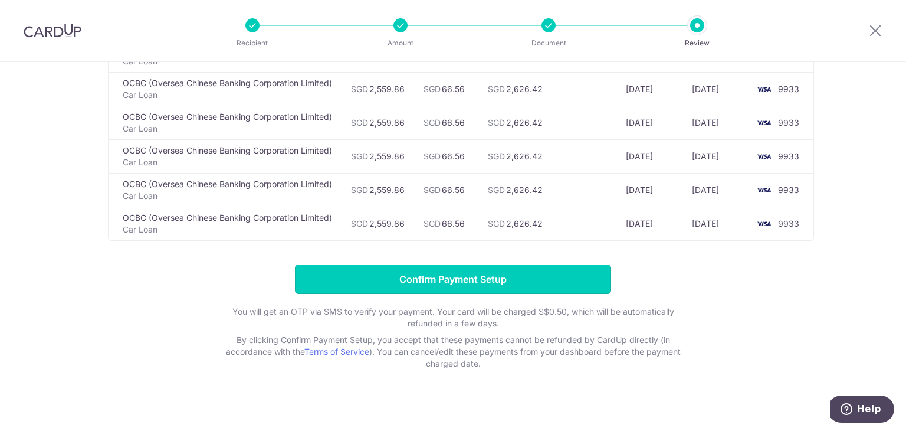
click at [471, 278] on input "Confirm Payment Setup" at bounding box center [453, 278] width 316 height 29
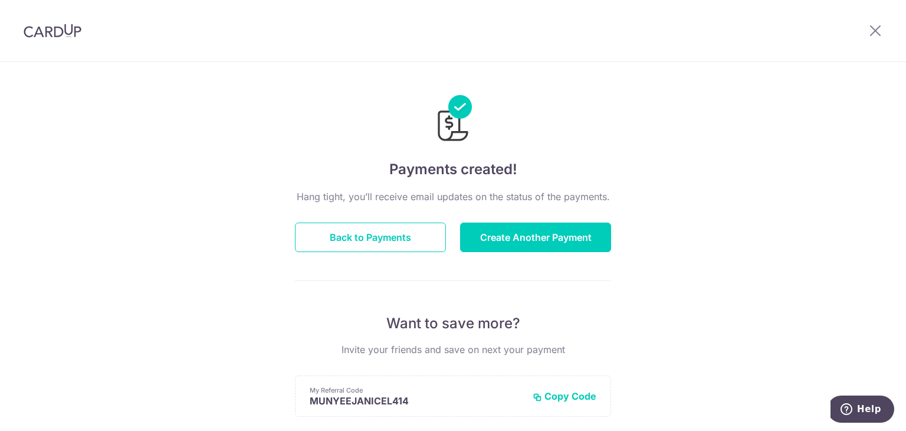
click at [388, 221] on div "Hang tight, you’ll receive email updates on the status of the payments. Back to…" at bounding box center [453, 412] width 316 height 447
click at [392, 229] on button "Back to Payments" at bounding box center [370, 236] width 151 height 29
